Goal: Use online tool/utility: Utilize a website feature to perform a specific function

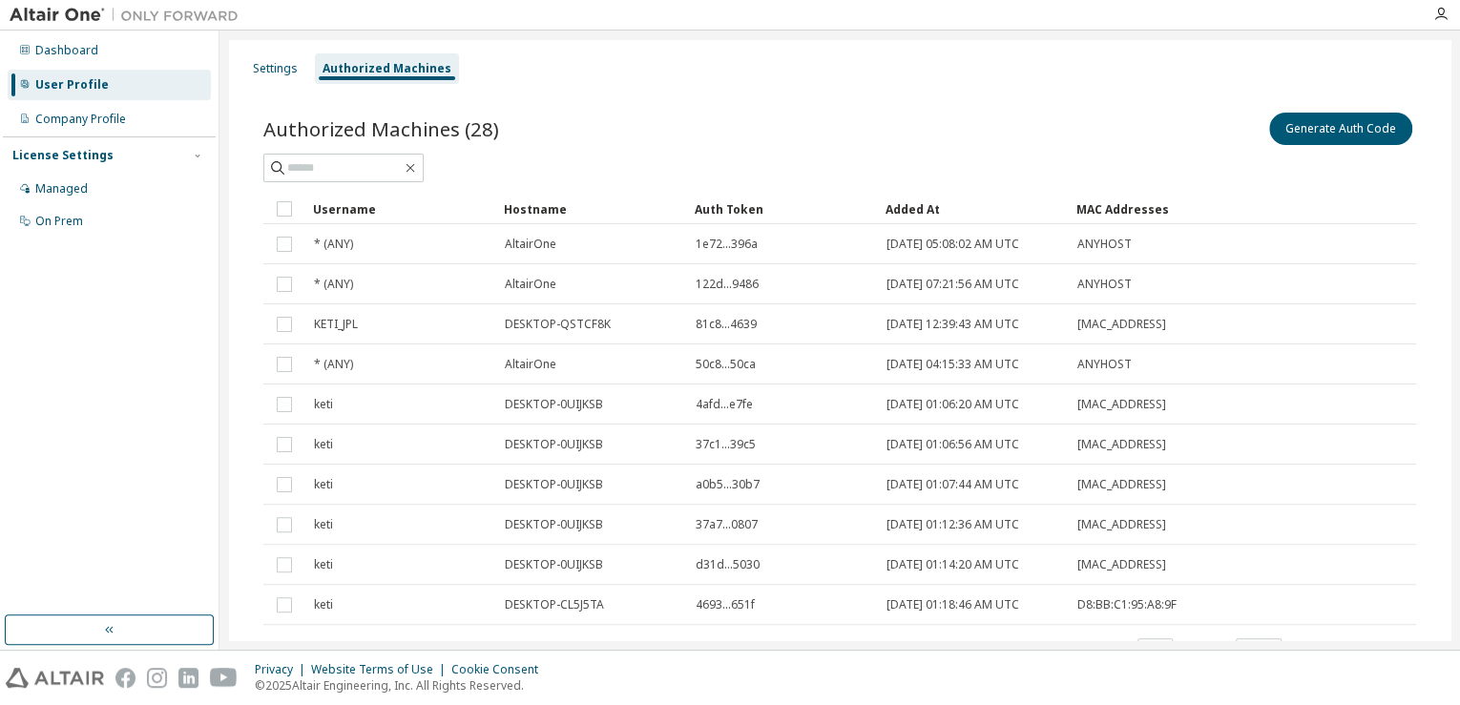
click at [739, 143] on div "Authorized Machines (28) Generate Auth Code" at bounding box center [839, 129] width 1153 height 40
click at [912, 117] on div "Generate Auth Code" at bounding box center [1128, 129] width 576 height 40
click at [1323, 130] on button "Generate Auth Code" at bounding box center [1340, 129] width 143 height 32
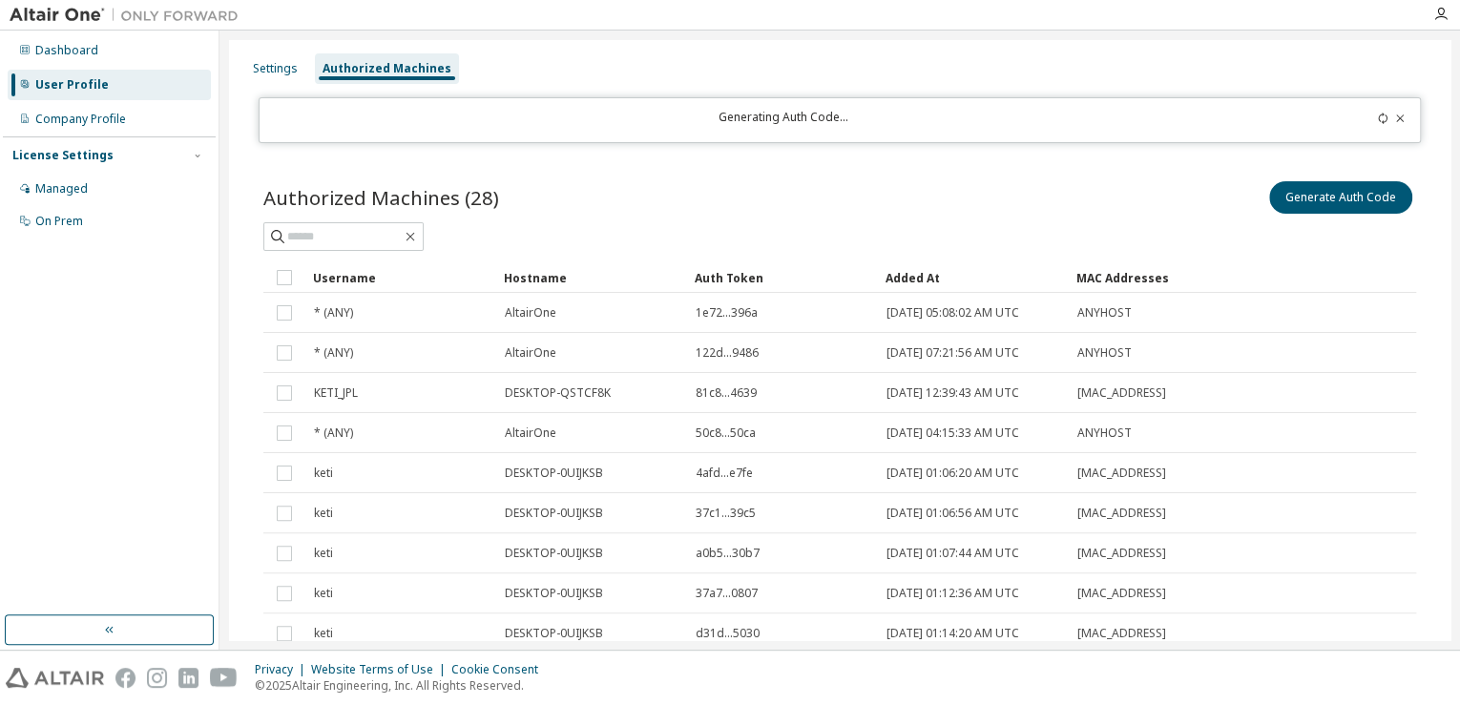
drag, startPoint x: 951, startPoint y: 182, endPoint x: 927, endPoint y: 199, distance: 29.4
click at [950, 182] on div "Generate Auth Code" at bounding box center [1128, 197] width 576 height 40
click at [1262, 243] on div at bounding box center [839, 236] width 1153 height 29
click at [988, 254] on div "Authorized Machines (28) Generate Auth Code Clear Load Save Save As Field Opera…" at bounding box center [839, 454] width 1153 height 555
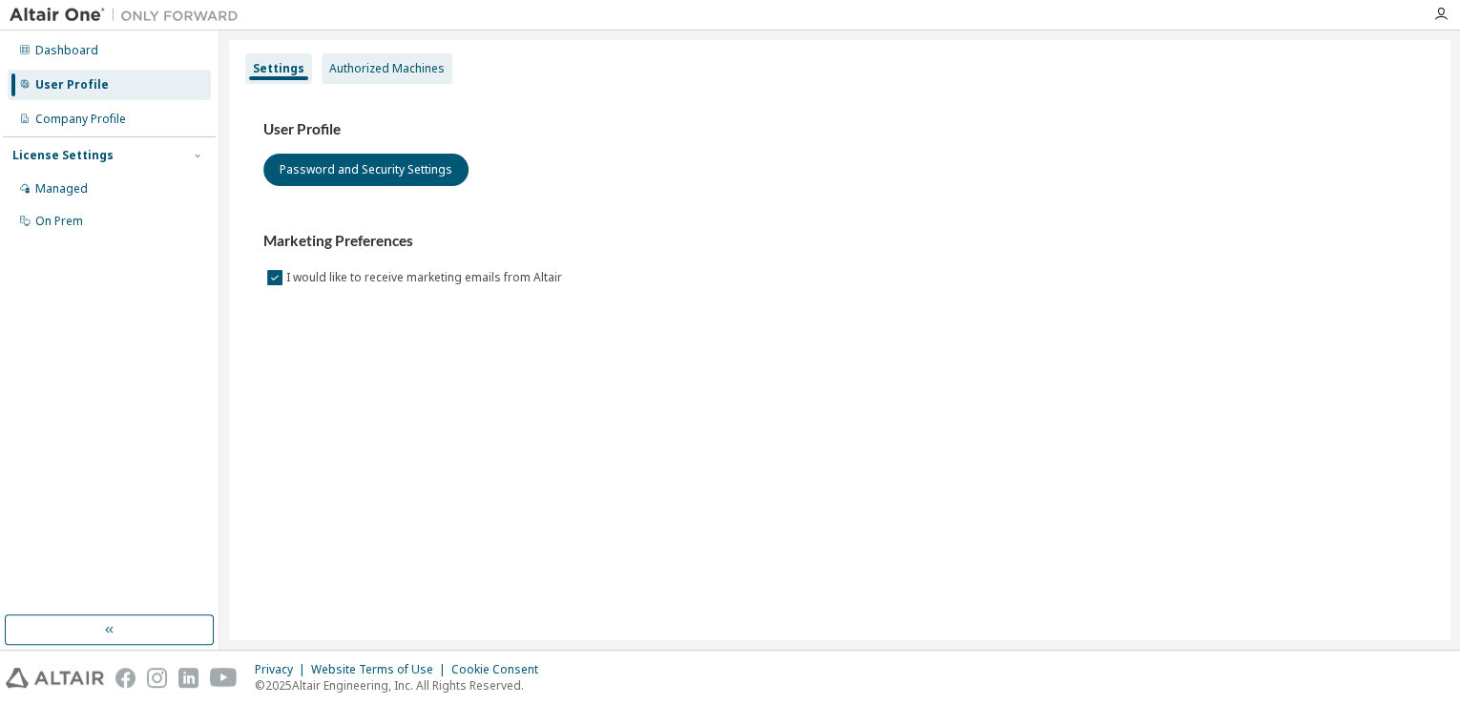
click at [350, 69] on div "Authorized Machines" at bounding box center [386, 68] width 115 height 15
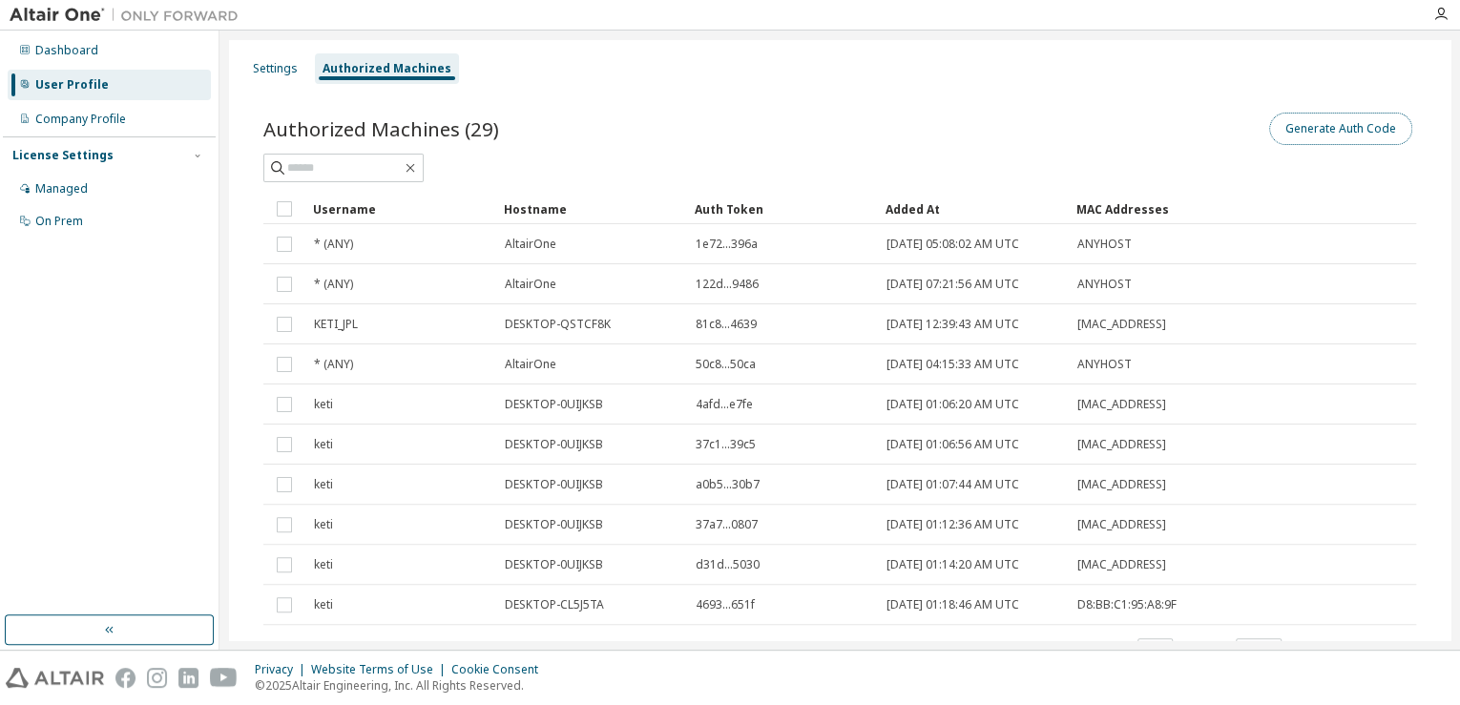
click at [1363, 118] on button "Generate Auth Code" at bounding box center [1340, 129] width 143 height 32
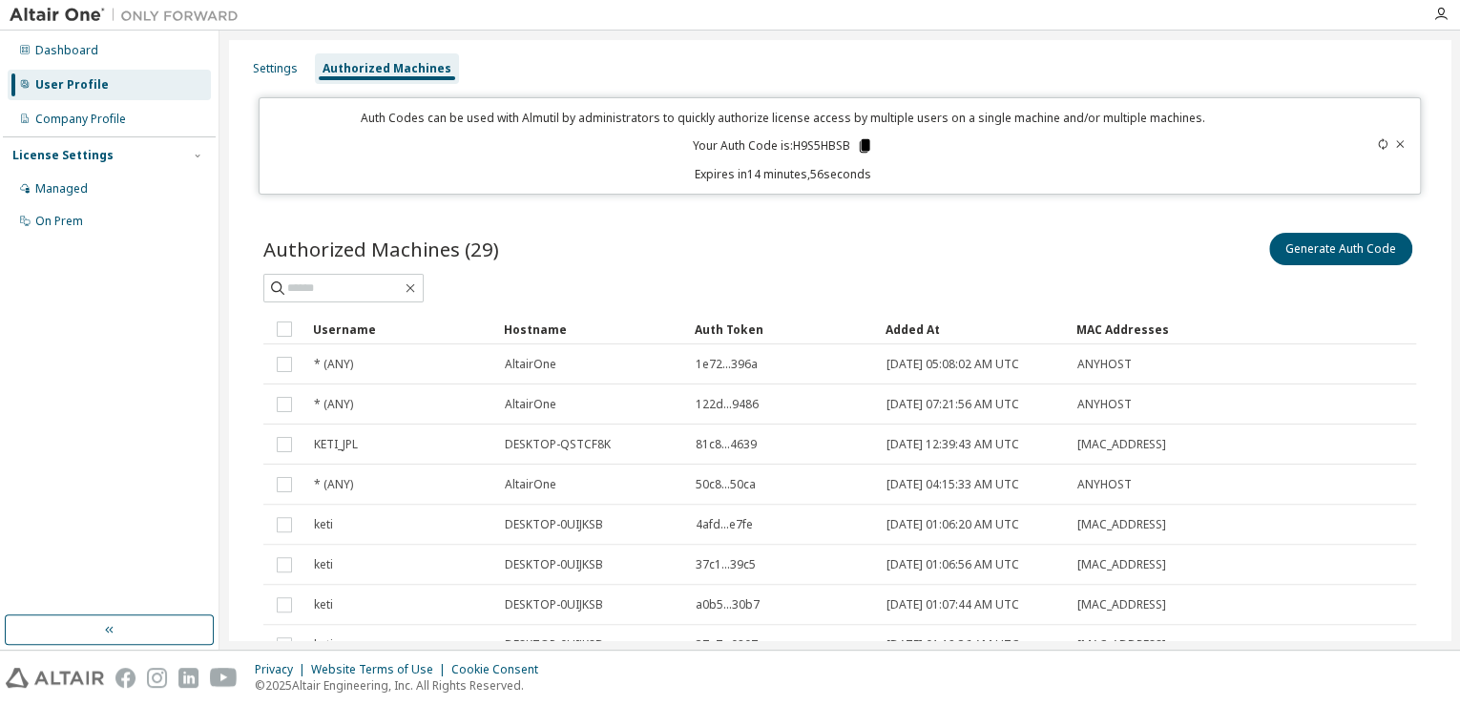
click at [864, 152] on icon at bounding box center [864, 145] width 17 height 17
